Goal: Task Accomplishment & Management: Complete application form

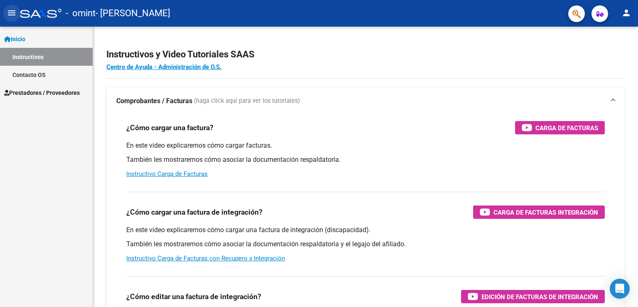
click at [9, 14] on mat-icon "menu" at bounding box center [12, 13] width 10 height 10
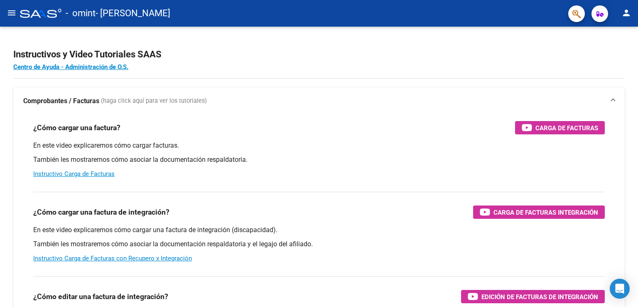
click at [9, 14] on mat-icon "menu" at bounding box center [12, 13] width 10 height 10
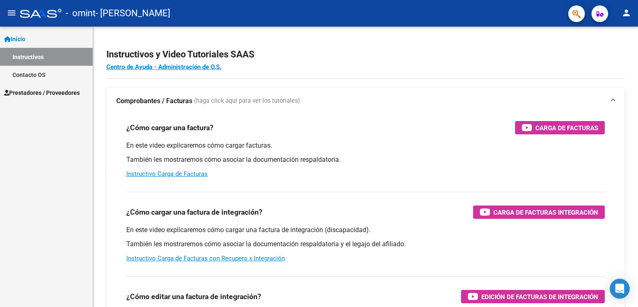
click at [41, 93] on span "Prestadores / Proveedores" at bounding box center [42, 92] width 76 height 9
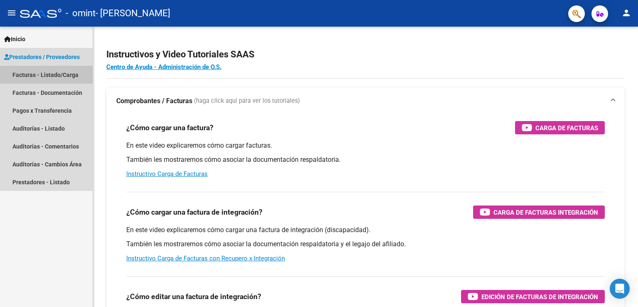
click at [43, 73] on link "Facturas - Listado/Carga" at bounding box center [46, 75] width 93 height 18
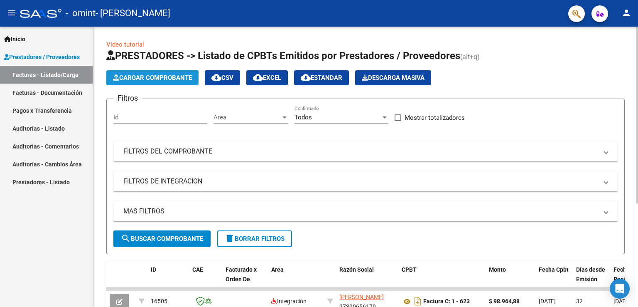
click at [138, 76] on span "Cargar Comprobante" at bounding box center [152, 77] width 79 height 7
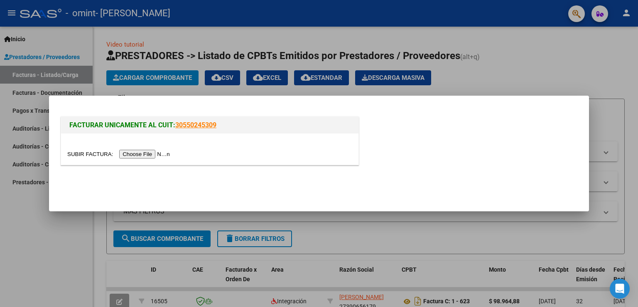
click at [153, 151] on input "file" at bounding box center [119, 154] width 105 height 9
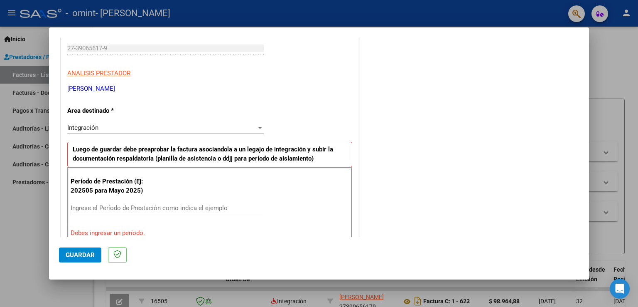
scroll to position [166, 0]
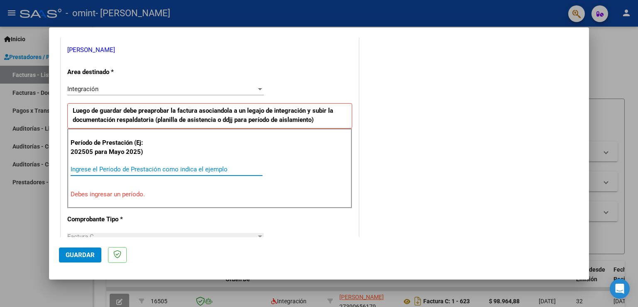
click at [115, 167] on input "Ingrese el Período de Prestación como indica el ejemplo" at bounding box center [167, 168] width 192 height 7
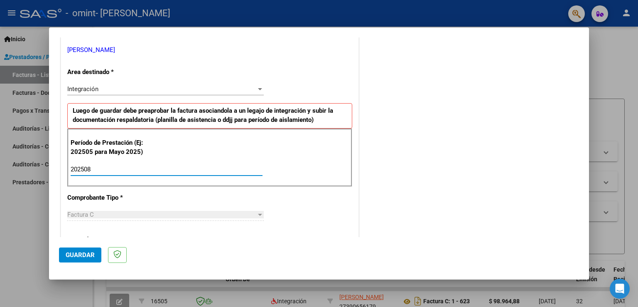
type input "202508"
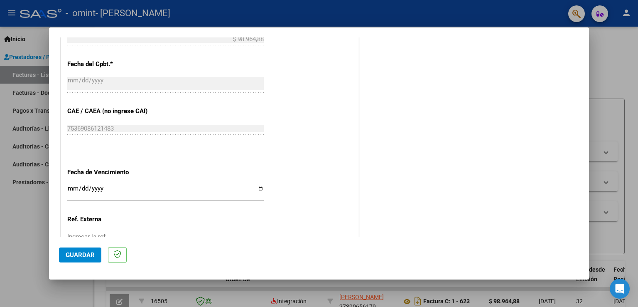
scroll to position [498, 0]
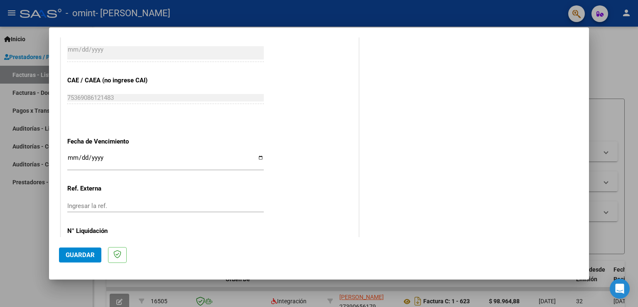
click at [257, 155] on input "Ingresar la fecha" at bounding box center [165, 160] width 196 height 13
click at [259, 156] on input "Ingresar la fecha" at bounding box center [165, 160] width 196 height 13
type input "[DATE]"
click at [108, 205] on input "Ingresar la ref." at bounding box center [165, 205] width 196 height 7
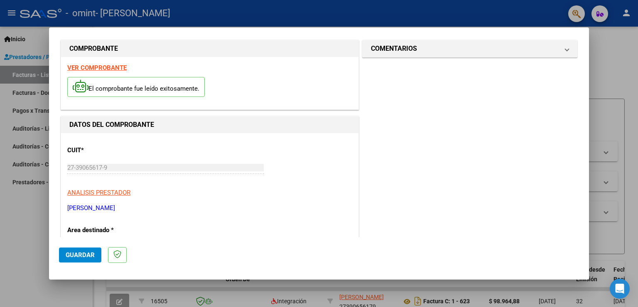
scroll to position [0, 0]
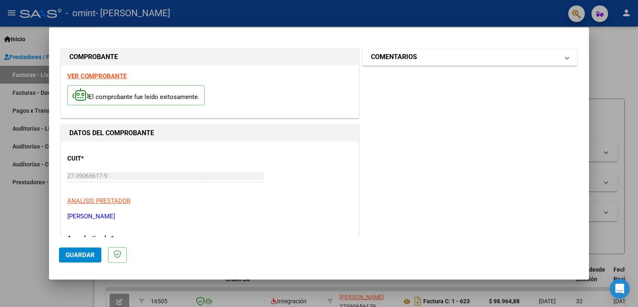
click at [430, 60] on mat-panel-title "COMENTARIOS" at bounding box center [465, 57] width 188 height 10
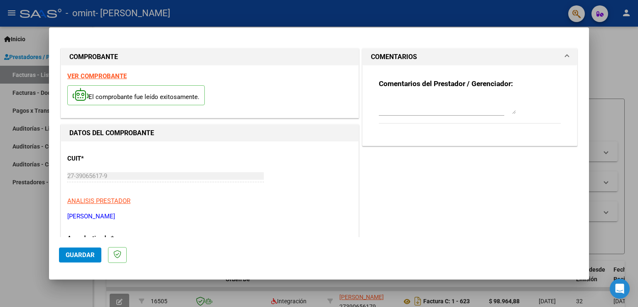
click at [547, 53] on mat-panel-title "COMENTARIOS" at bounding box center [465, 57] width 188 height 10
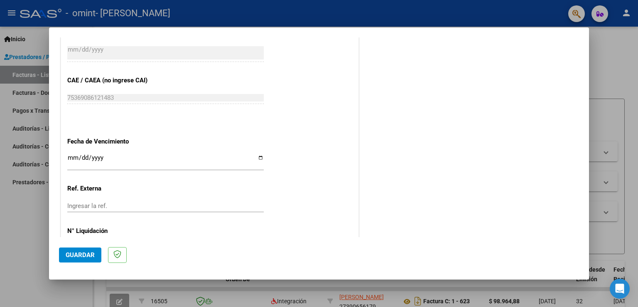
scroll to position [531, 0]
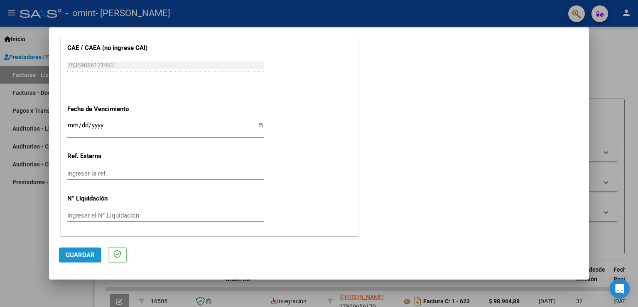
click at [85, 251] on span "Guardar" at bounding box center [80, 254] width 29 height 7
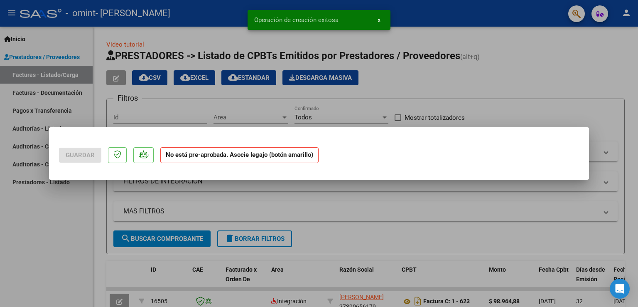
scroll to position [0, 0]
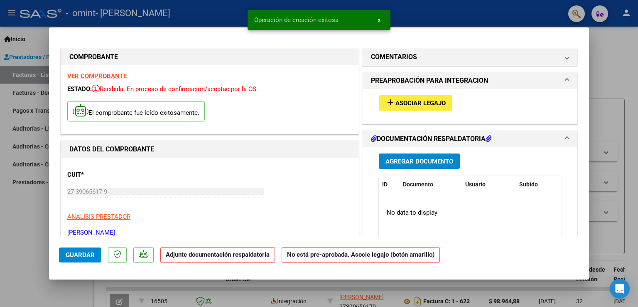
click at [424, 100] on span "Asociar Legajo" at bounding box center [420, 102] width 50 height 7
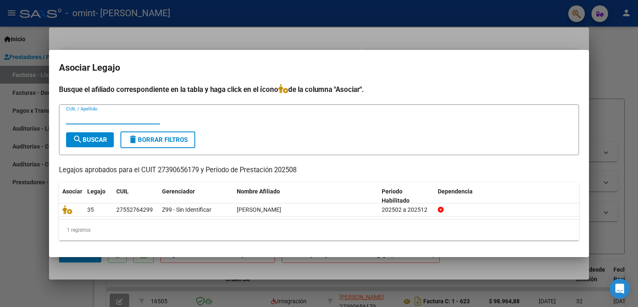
click at [120, 120] on input "CUIL / Apellido" at bounding box center [113, 117] width 94 height 7
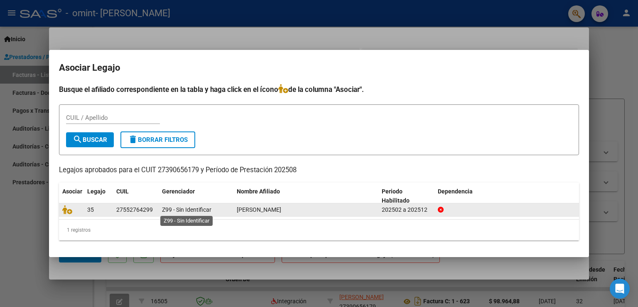
click at [189, 207] on span "Z99 - Sin Identificar" at bounding box center [186, 209] width 49 height 7
click at [259, 208] on span "[PERSON_NAME]" at bounding box center [259, 209] width 44 height 7
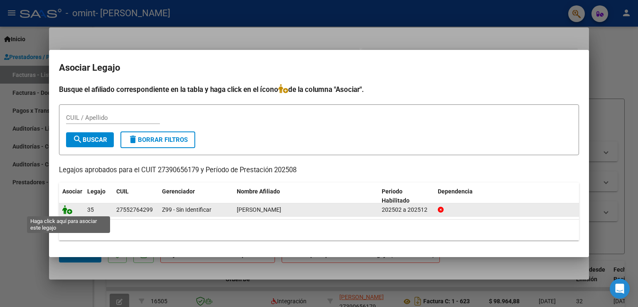
click at [70, 211] on icon at bounding box center [67, 209] width 10 height 9
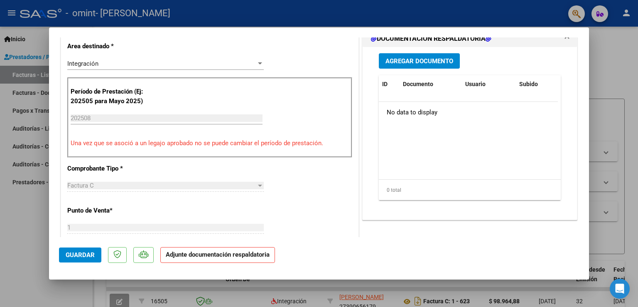
scroll to position [166, 0]
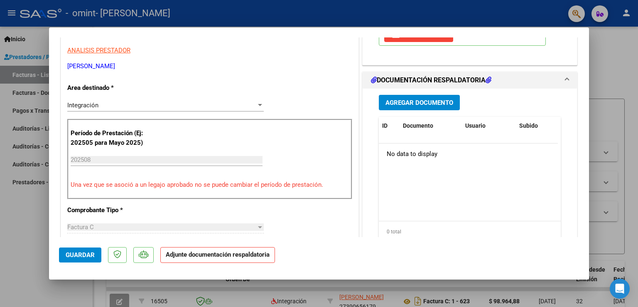
click at [429, 100] on span "Agregar Documento" at bounding box center [419, 102] width 68 height 7
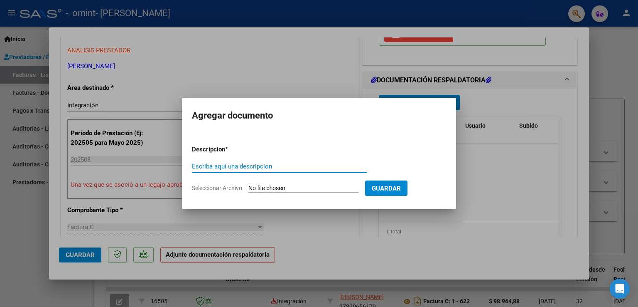
click at [279, 167] on input "Escriba aquí una descripcion" at bounding box center [279, 165] width 175 height 7
type input "planilla asistencia agosto"
click at [277, 189] on input "Seleccionar Archivo" at bounding box center [303, 188] width 110 height 8
type input "C:\fakepath\Planilla de asistencia agosto.jpeg"
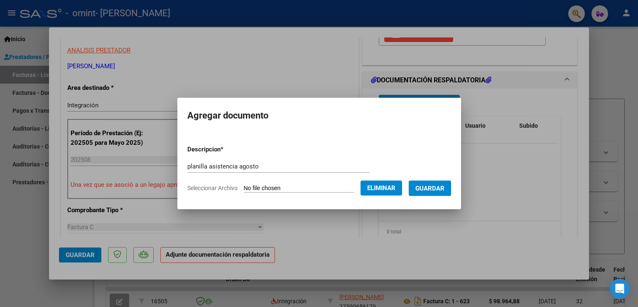
click at [442, 191] on span "Guardar" at bounding box center [429, 187] width 29 height 7
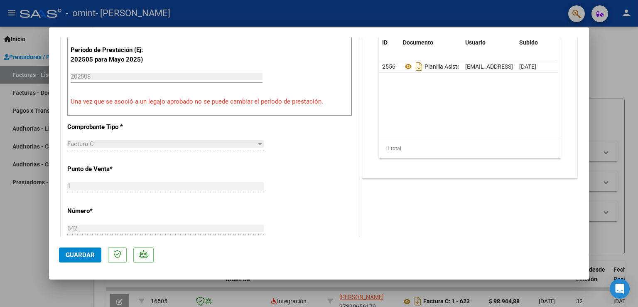
scroll to position [374, 0]
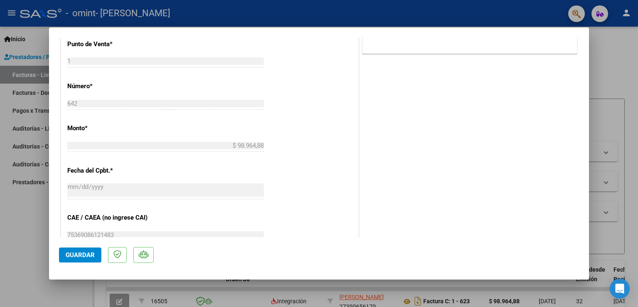
click at [82, 253] on span "Guardar" at bounding box center [80, 254] width 29 height 7
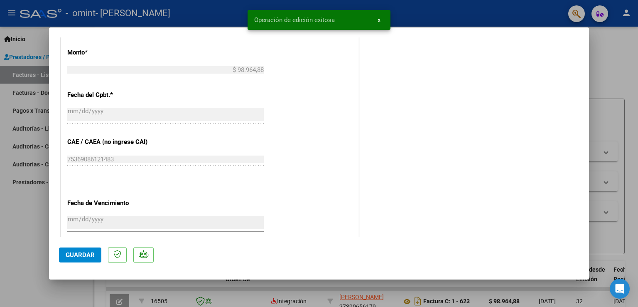
scroll to position [543, 0]
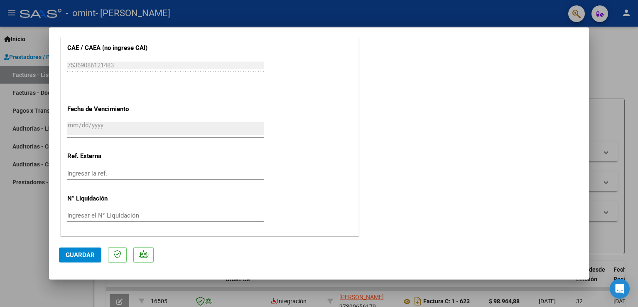
type input "$ 0,00"
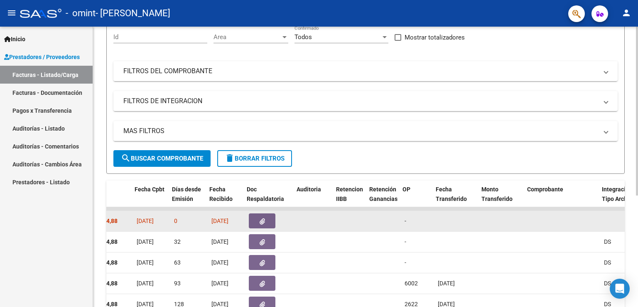
scroll to position [0, 404]
